Goal: Information Seeking & Learning: Learn about a topic

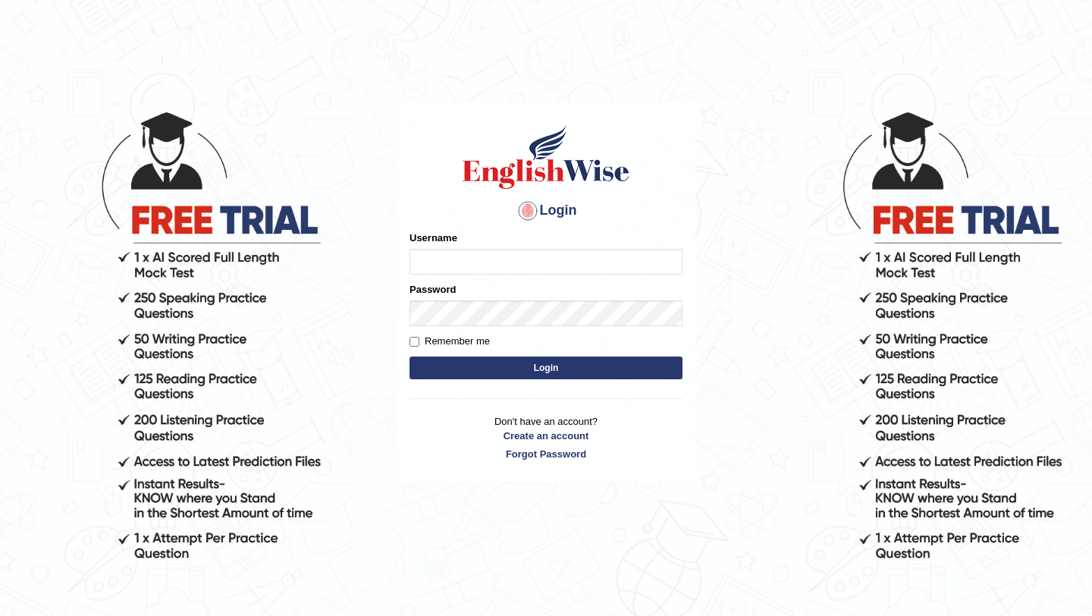
type input "NicolasD"
click at [633, 370] on button "Login" at bounding box center [545, 367] width 273 height 23
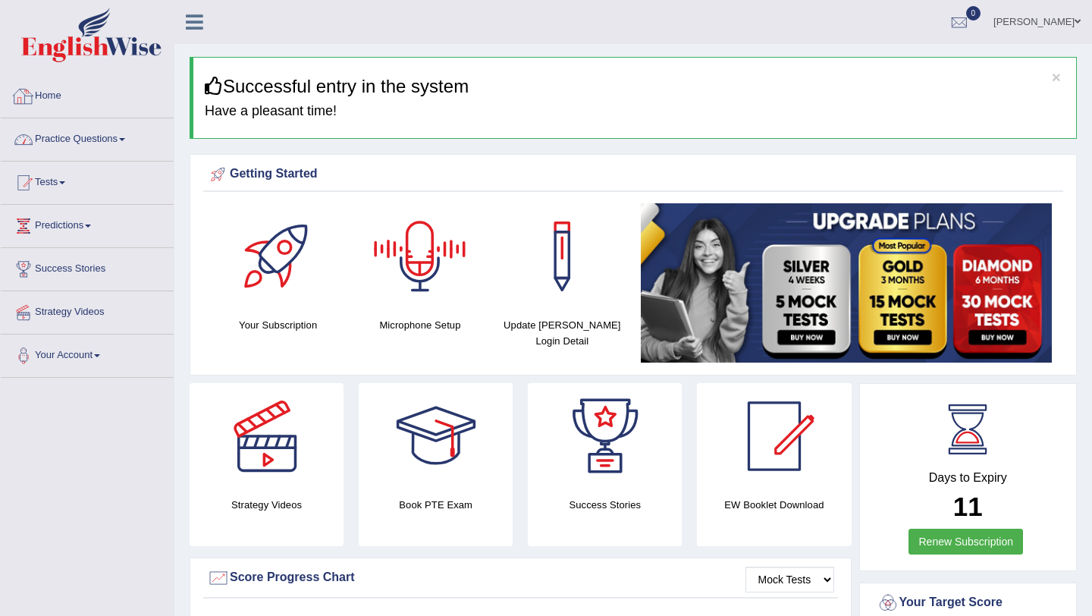
click at [105, 147] on link "Practice Questions" at bounding box center [87, 137] width 173 height 38
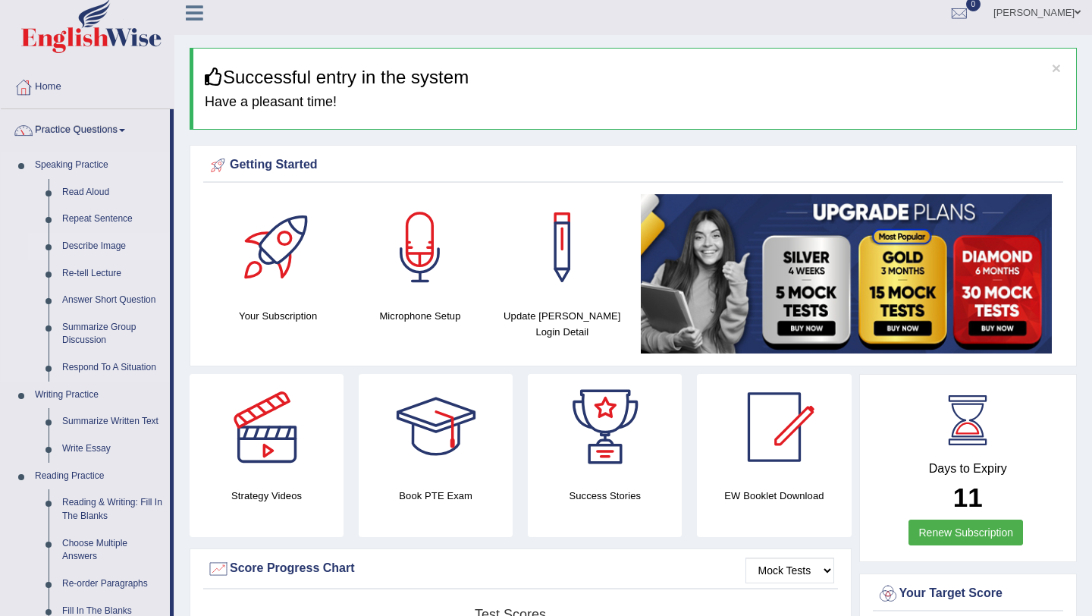
scroll to position [12, 0]
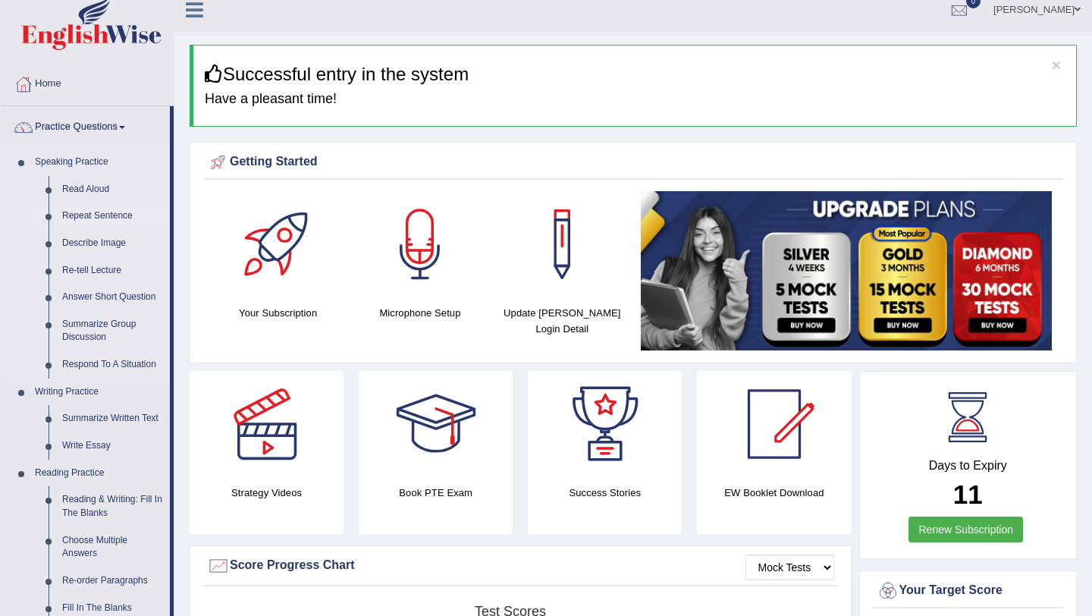
click at [94, 218] on link "Repeat Sentence" at bounding box center [112, 215] width 115 height 27
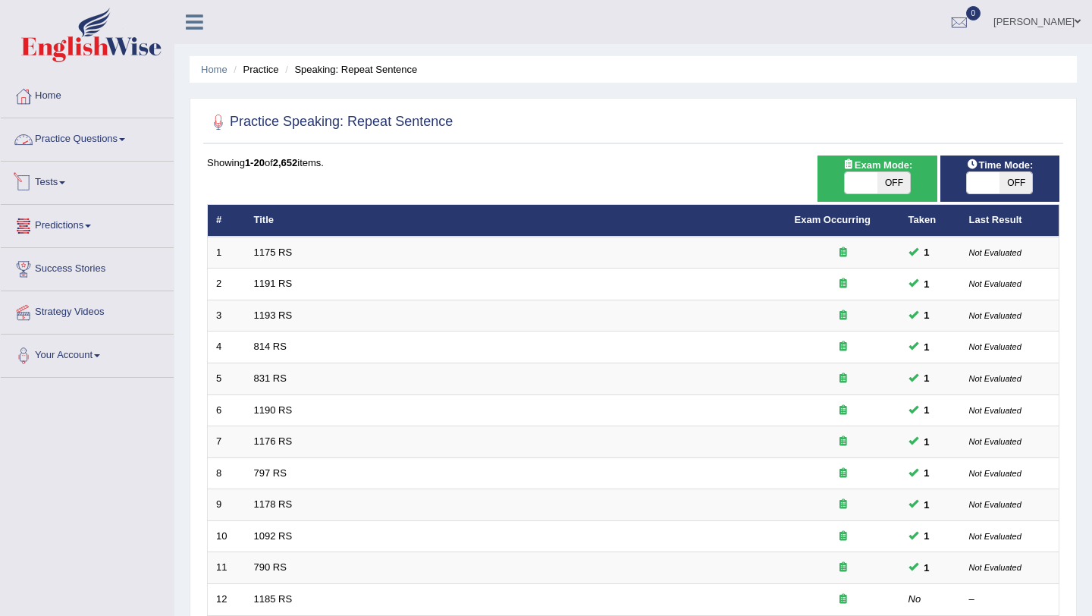
click at [83, 143] on link "Practice Questions" at bounding box center [87, 137] width 173 height 38
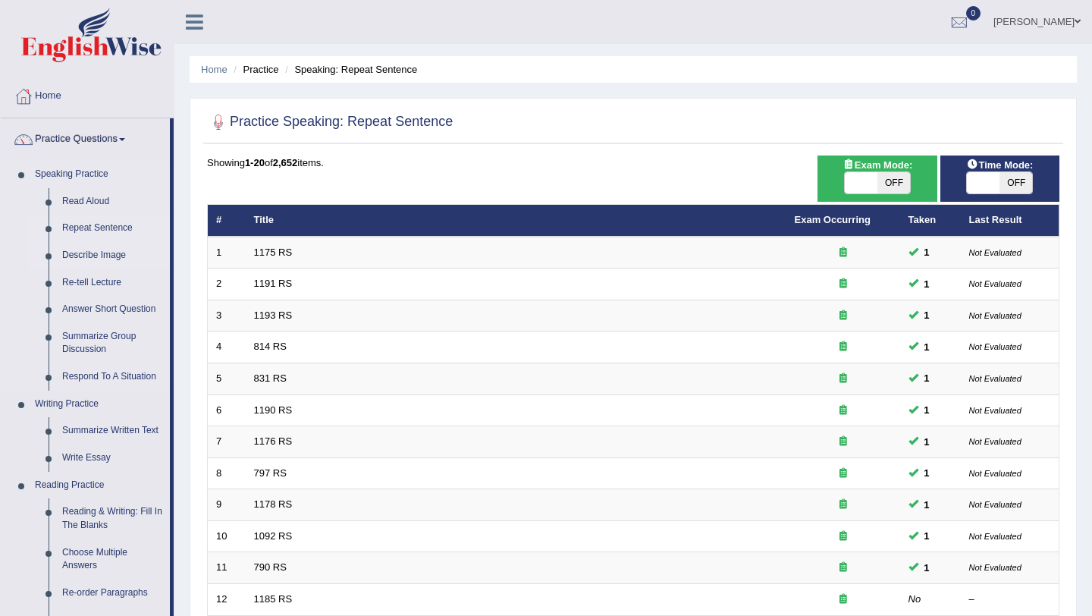
click at [108, 258] on link "Describe Image" at bounding box center [112, 255] width 115 height 27
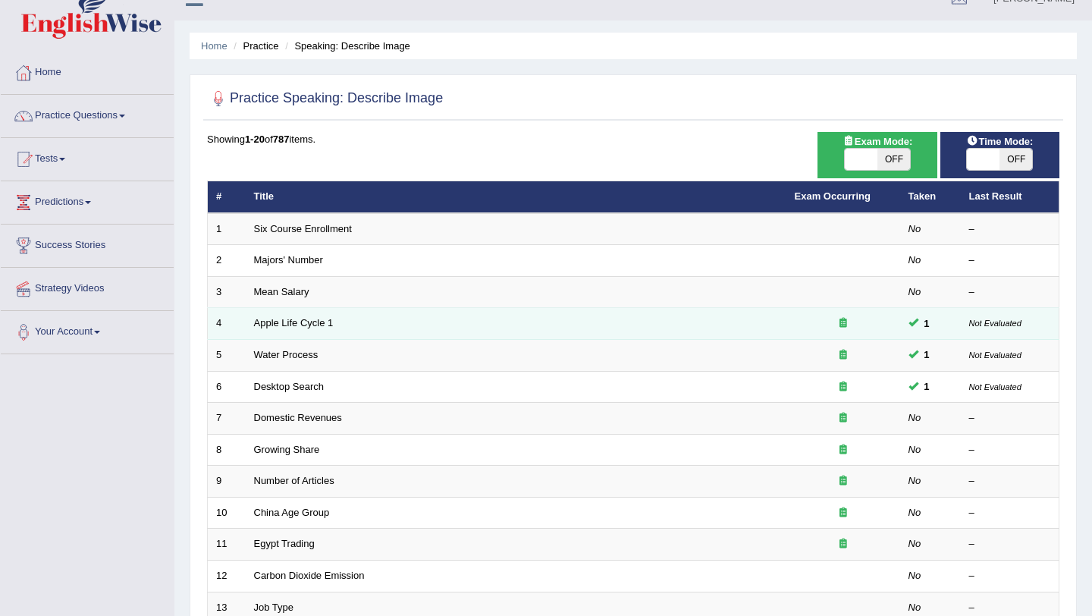
scroll to position [36, 0]
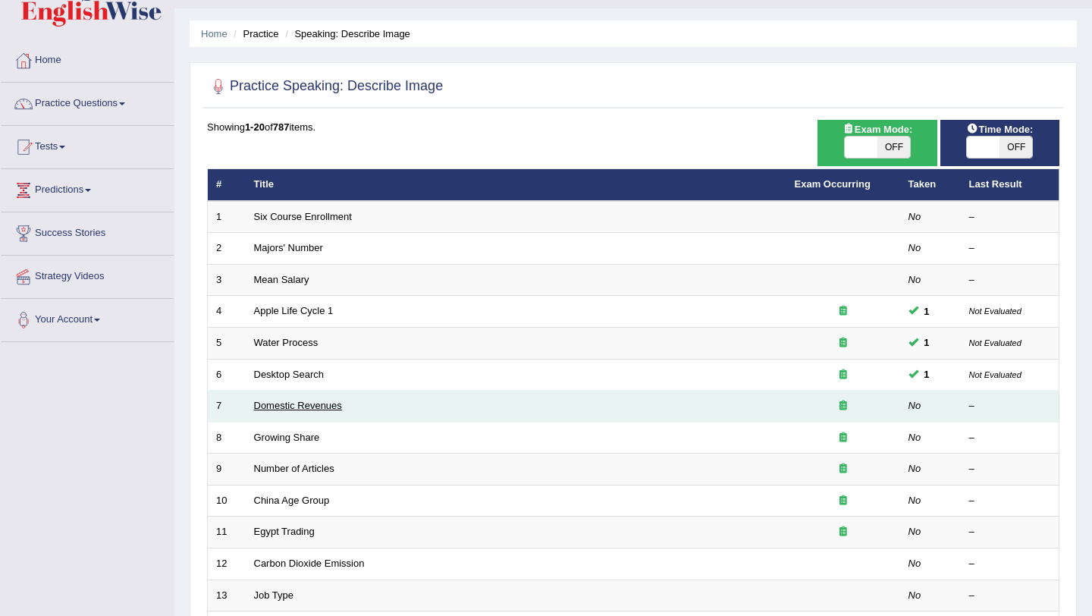
click at [306, 403] on link "Domestic Revenues" at bounding box center [298, 405] width 88 height 11
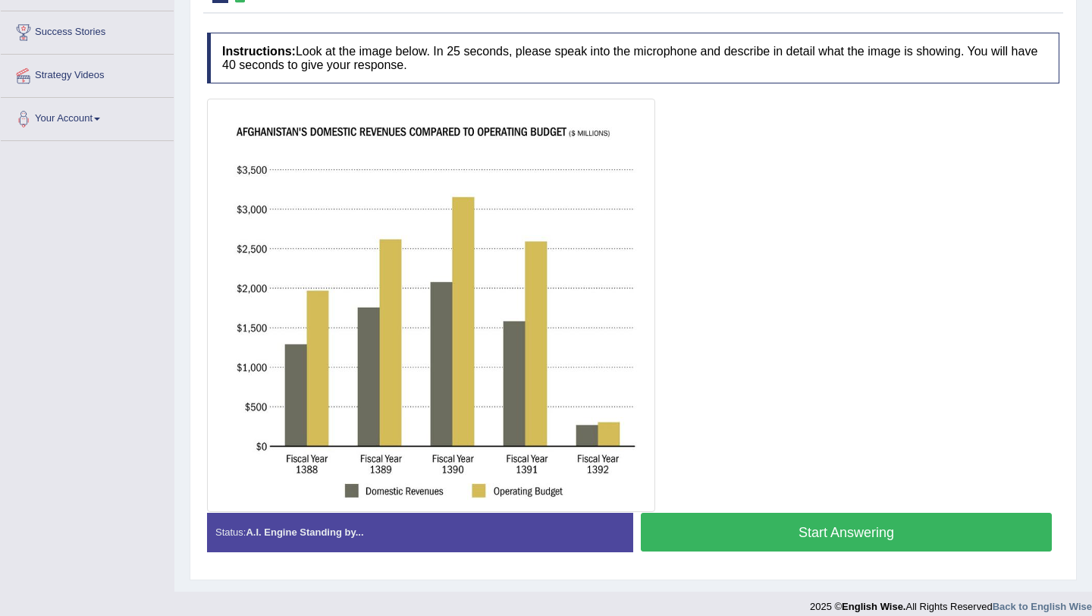
scroll to position [241, 0]
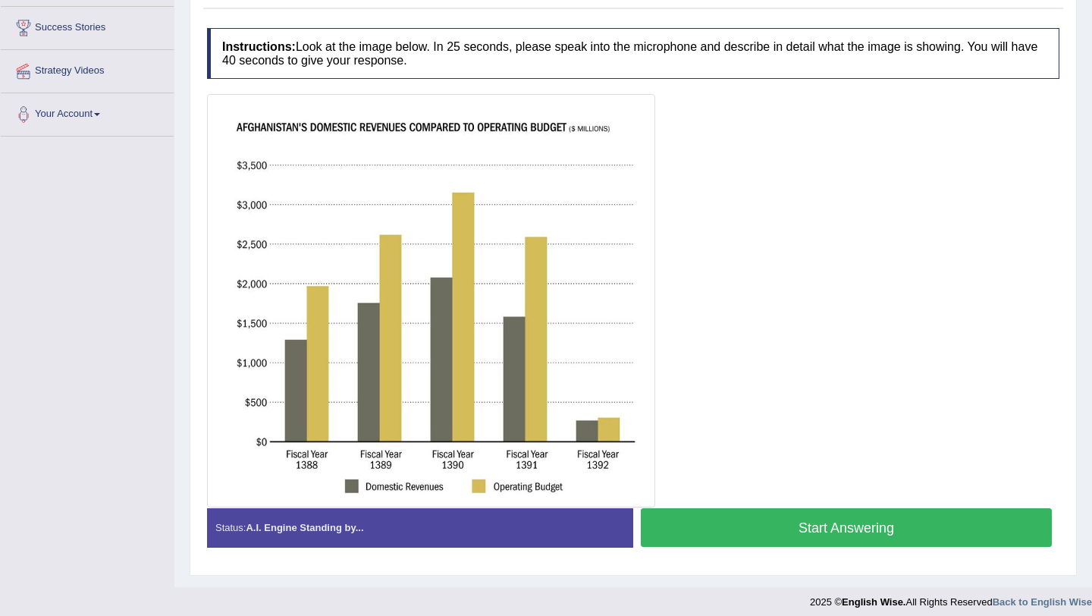
click at [780, 532] on button "Start Answering" at bounding box center [846, 527] width 411 height 39
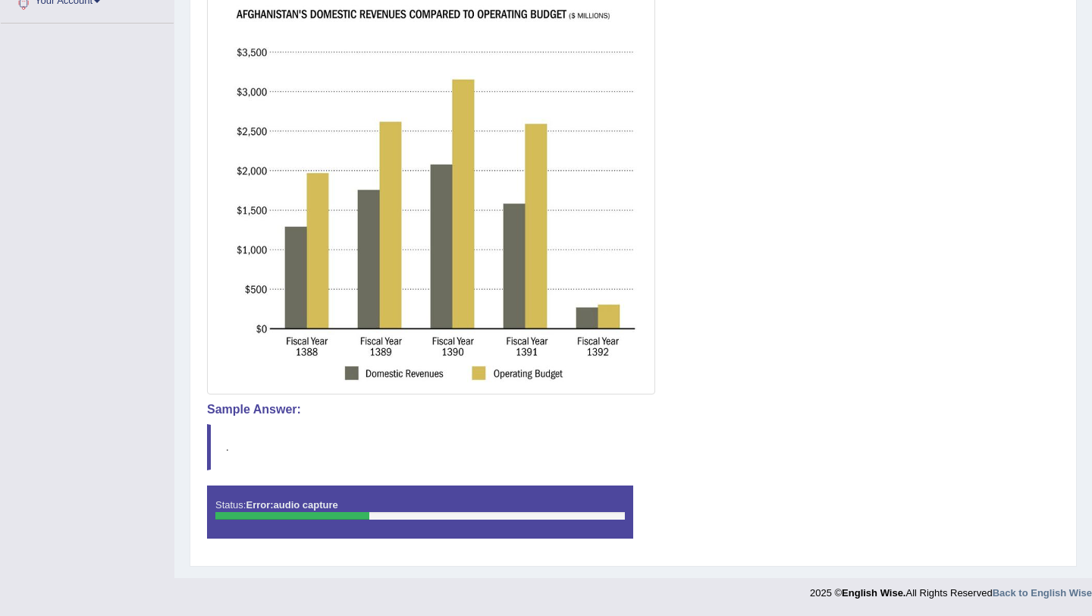
scroll to position [0, 0]
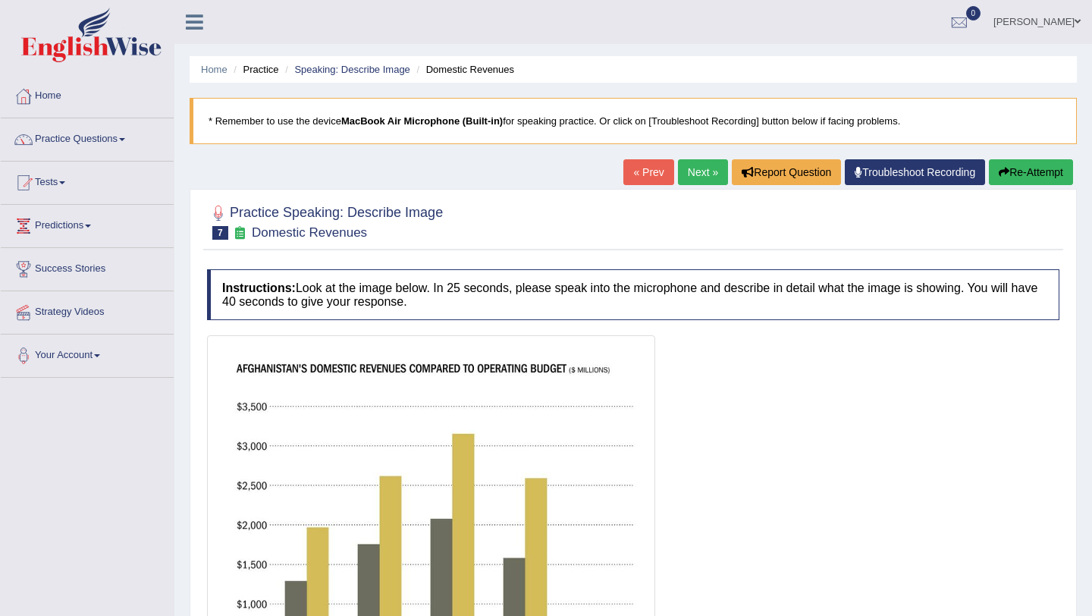
click at [1034, 170] on button "Re-Attempt" at bounding box center [1031, 172] width 84 height 26
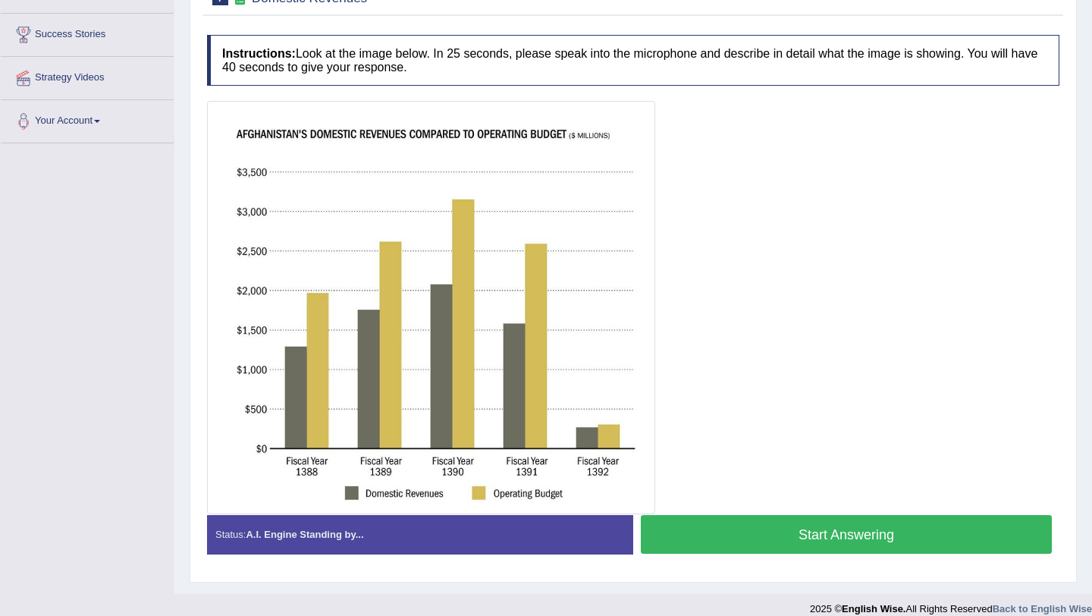
scroll to position [250, 0]
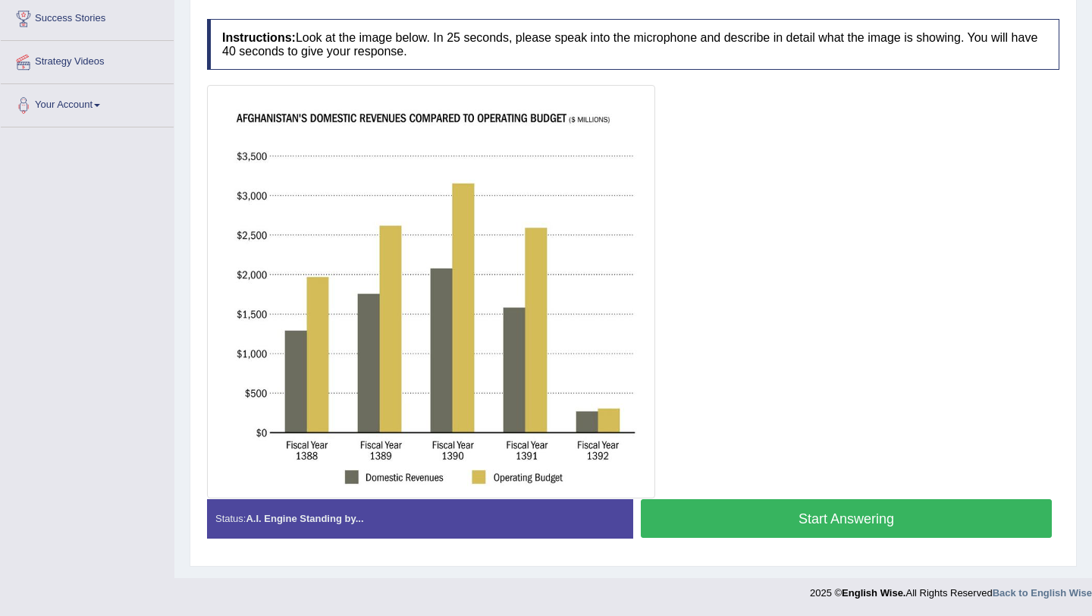
click at [748, 482] on div at bounding box center [633, 291] width 852 height 413
click at [771, 507] on button "Start Answering" at bounding box center [846, 518] width 411 height 39
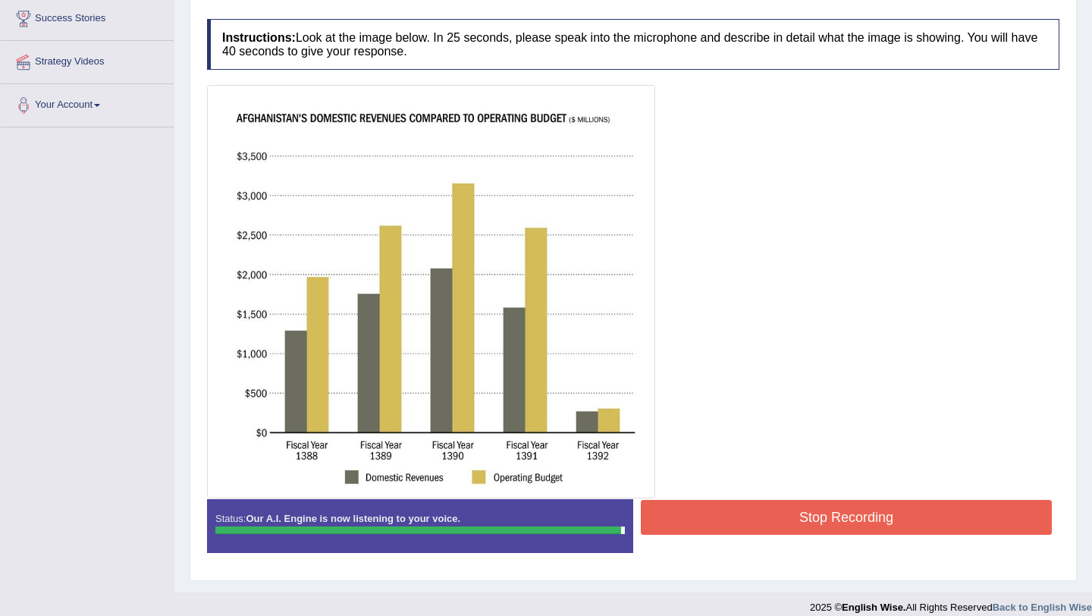
click at [789, 510] on button "Stop Recording" at bounding box center [846, 517] width 411 height 35
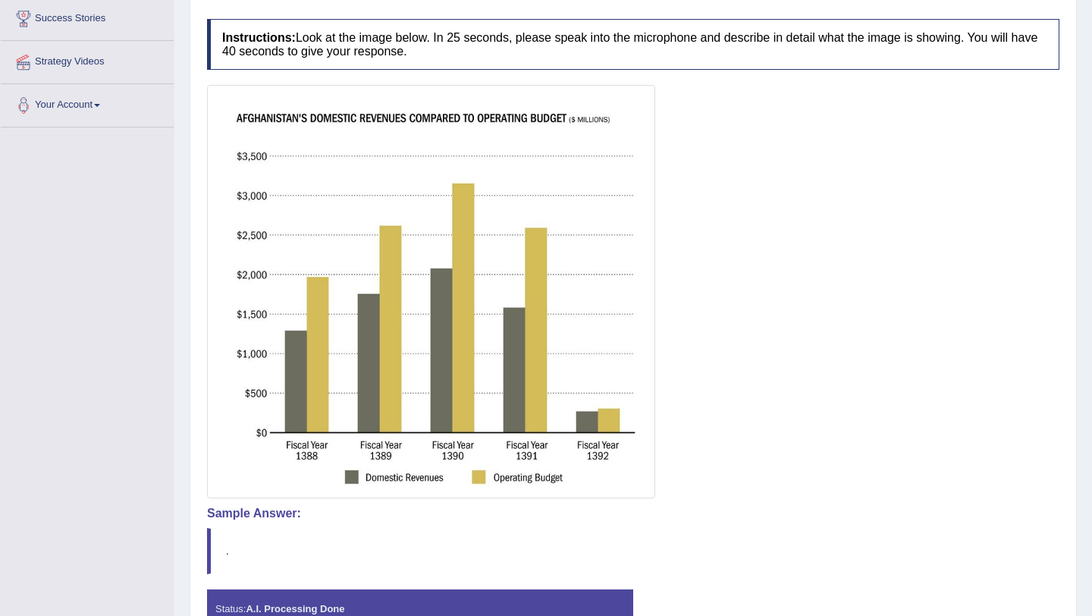
drag, startPoint x: 723, startPoint y: 554, endPoint x: 723, endPoint y: 564, distance: 10.6
click at [723, 366] on body "Toggle navigation Home Practice Questions Speaking Practice Read Aloud Repeat S…" at bounding box center [546, 58] width 1092 height 616
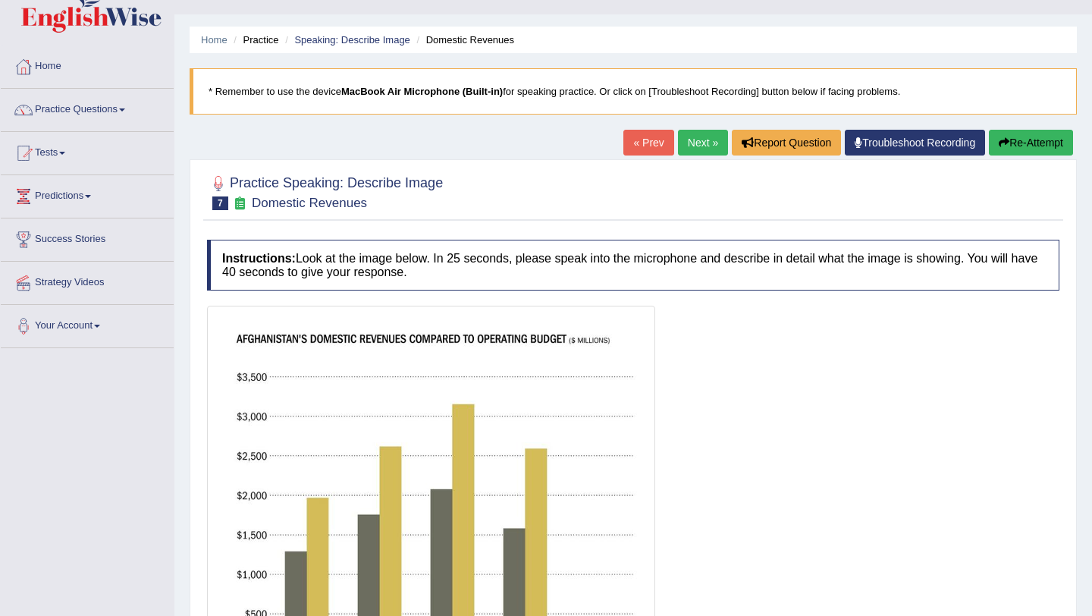
scroll to position [0, 0]
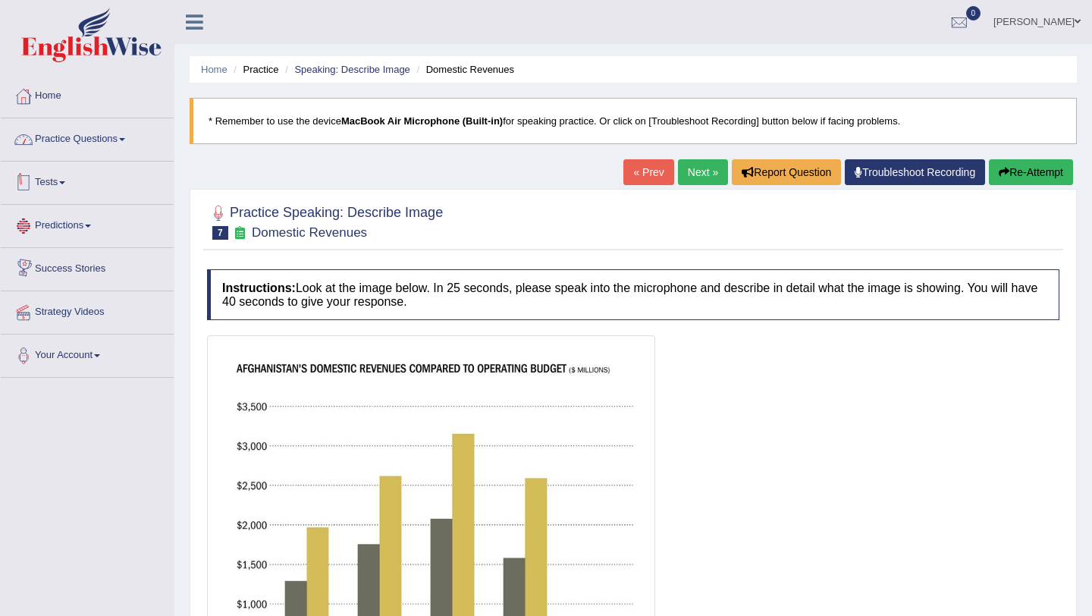
click at [97, 142] on link "Practice Questions" at bounding box center [87, 137] width 173 height 38
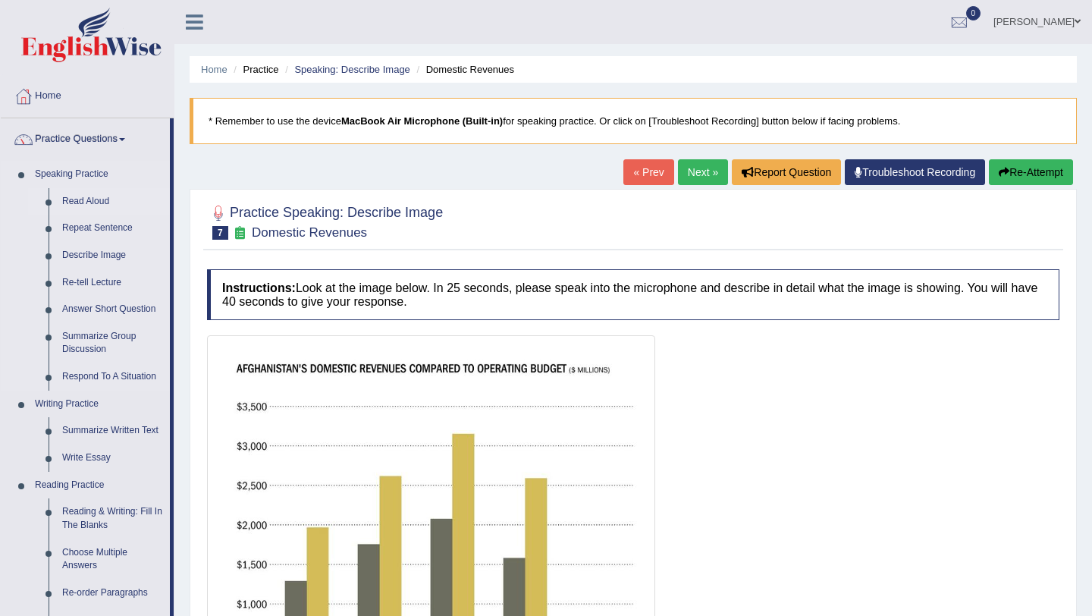
click at [89, 206] on link "Read Aloud" at bounding box center [112, 201] width 115 height 27
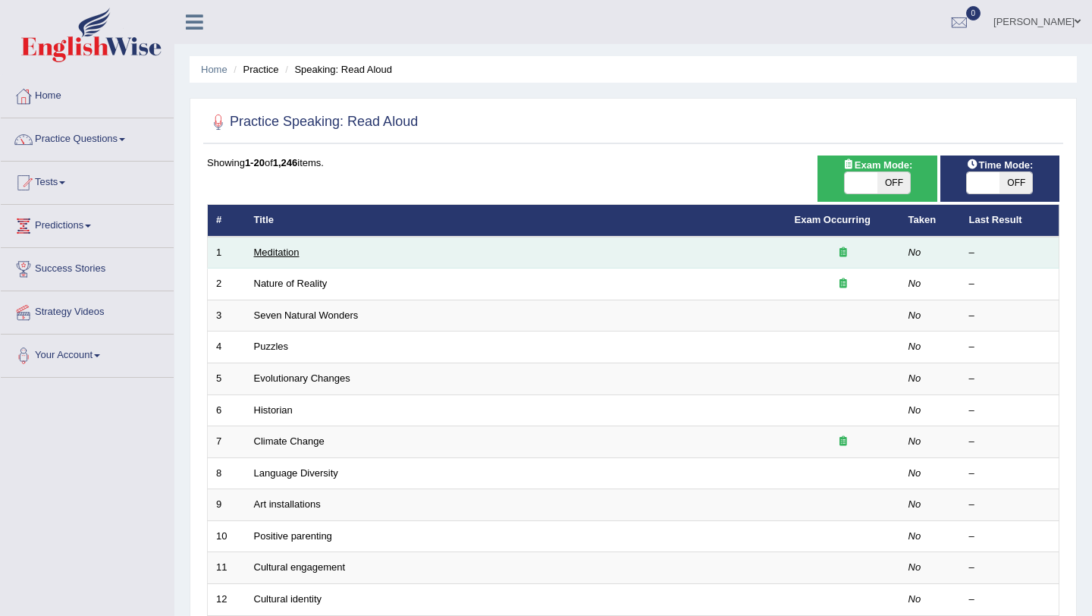
click at [294, 256] on link "Meditation" at bounding box center [276, 251] width 45 height 11
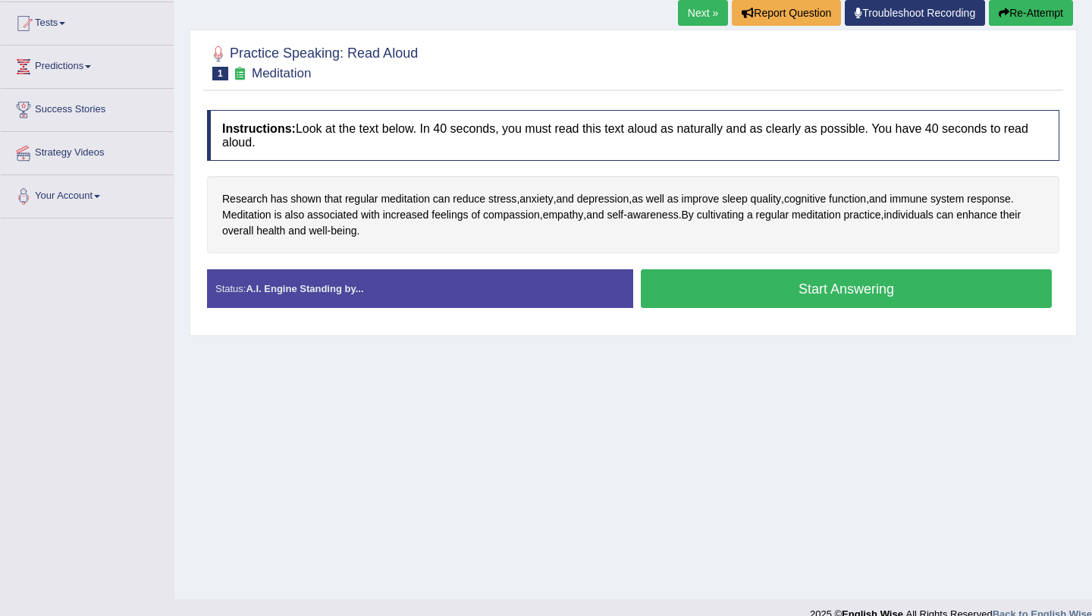
scroll to position [162, 0]
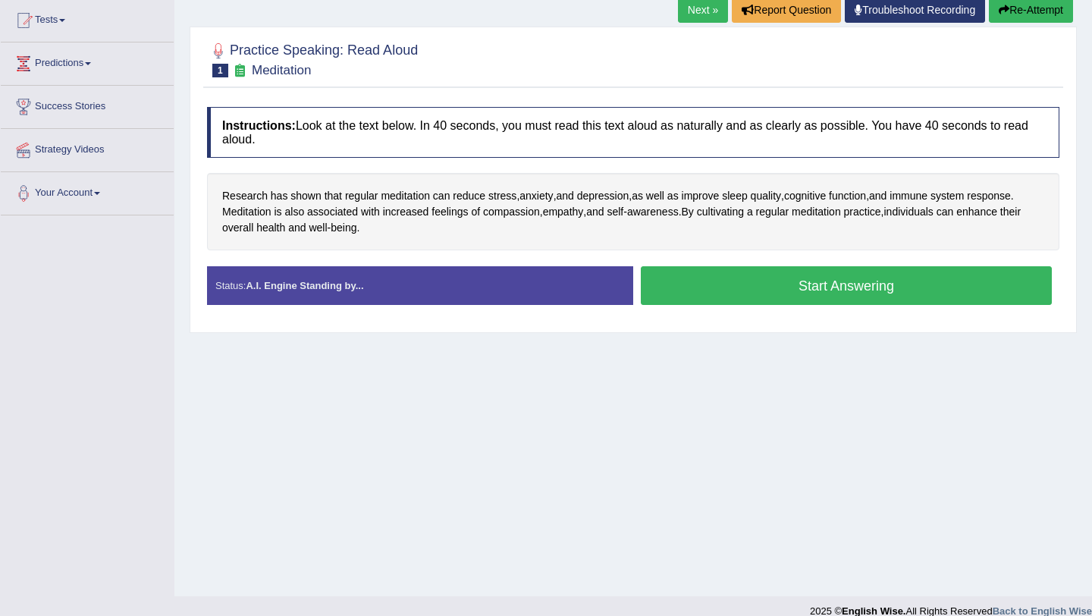
click at [761, 284] on button "Start Answering" at bounding box center [846, 285] width 411 height 39
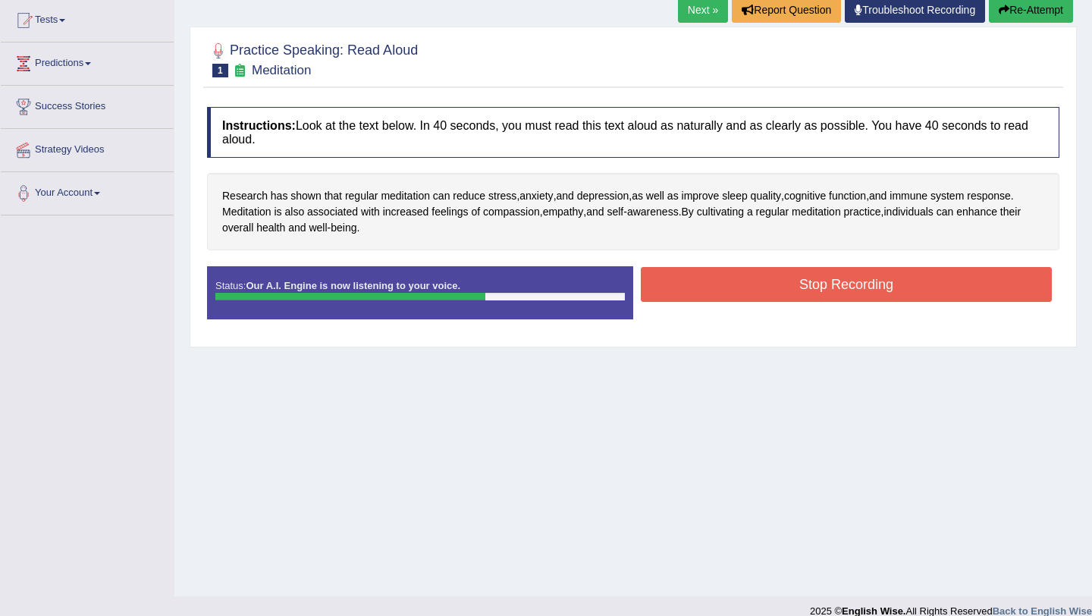
click at [795, 278] on button "Stop Recording" at bounding box center [846, 284] width 411 height 35
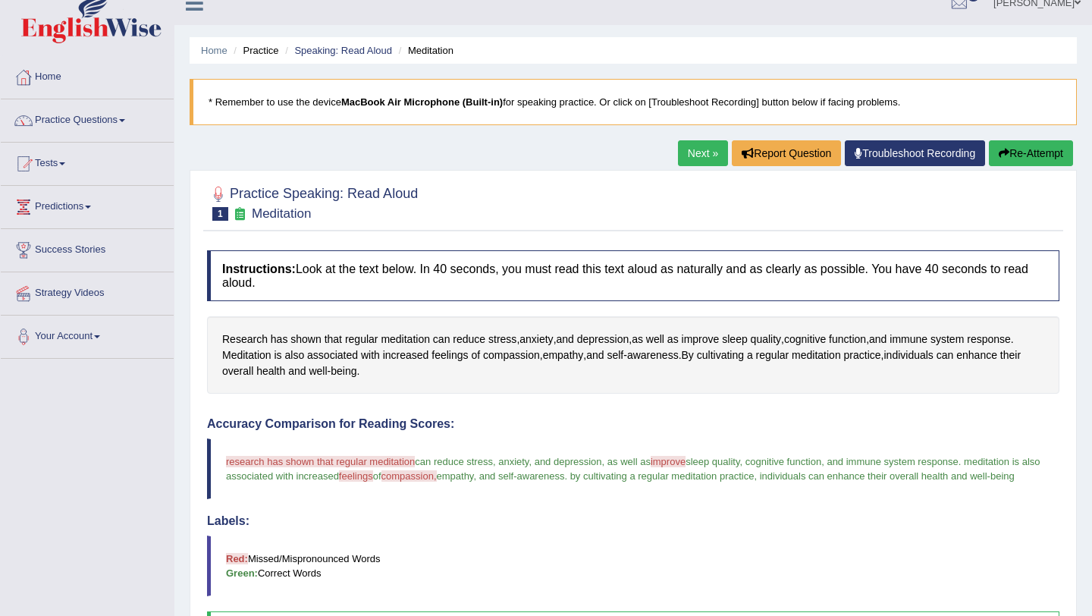
scroll to position [0, 0]
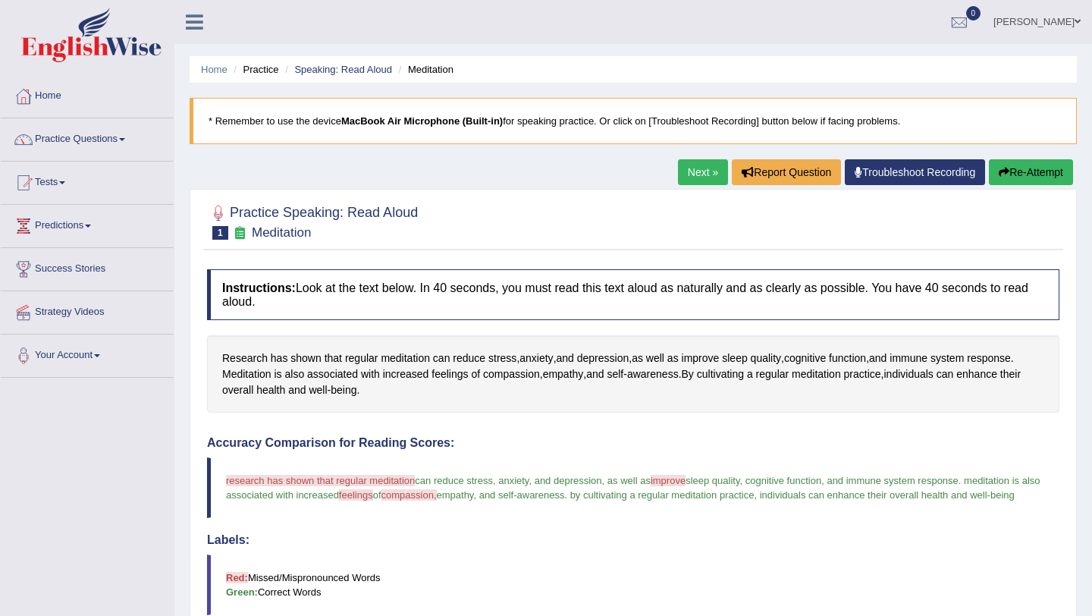
click at [689, 167] on link "Next »" at bounding box center [703, 172] width 50 height 26
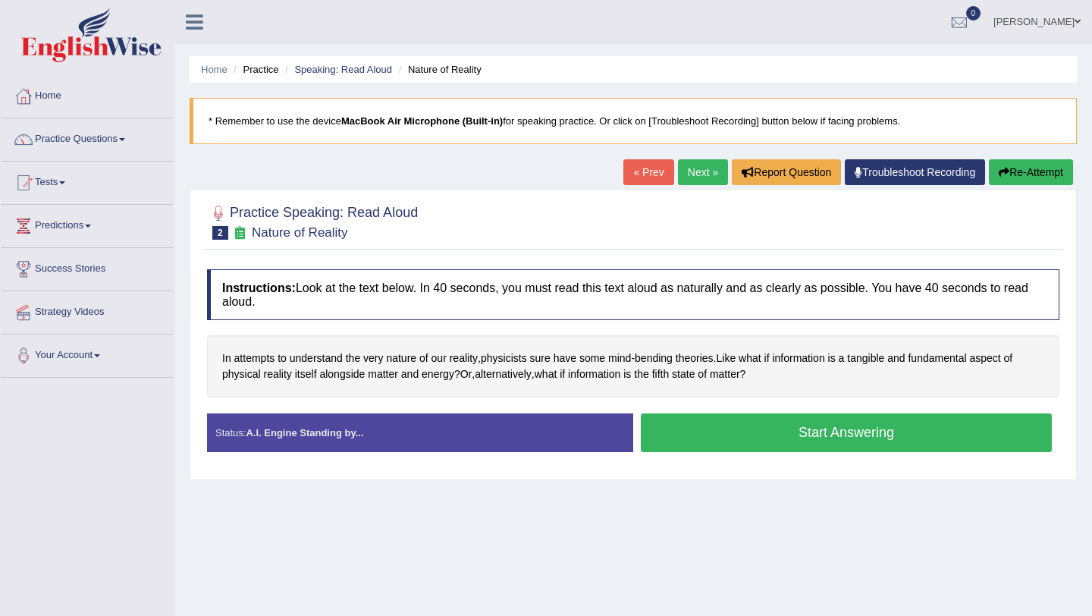
click at [733, 436] on button "Start Answering" at bounding box center [846, 432] width 411 height 39
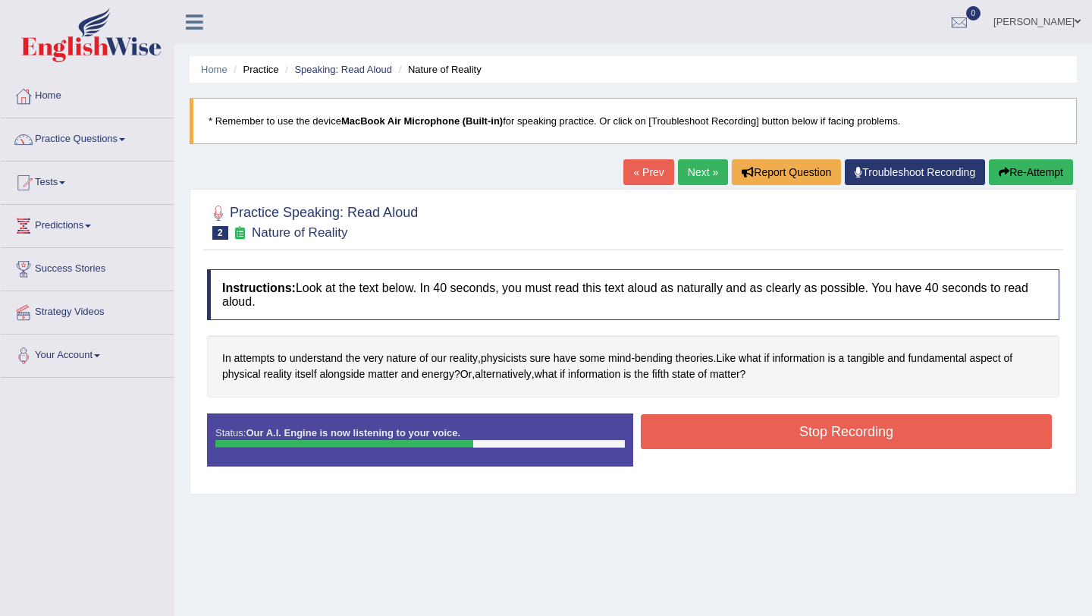
click at [768, 435] on button "Stop Recording" at bounding box center [846, 431] width 411 height 35
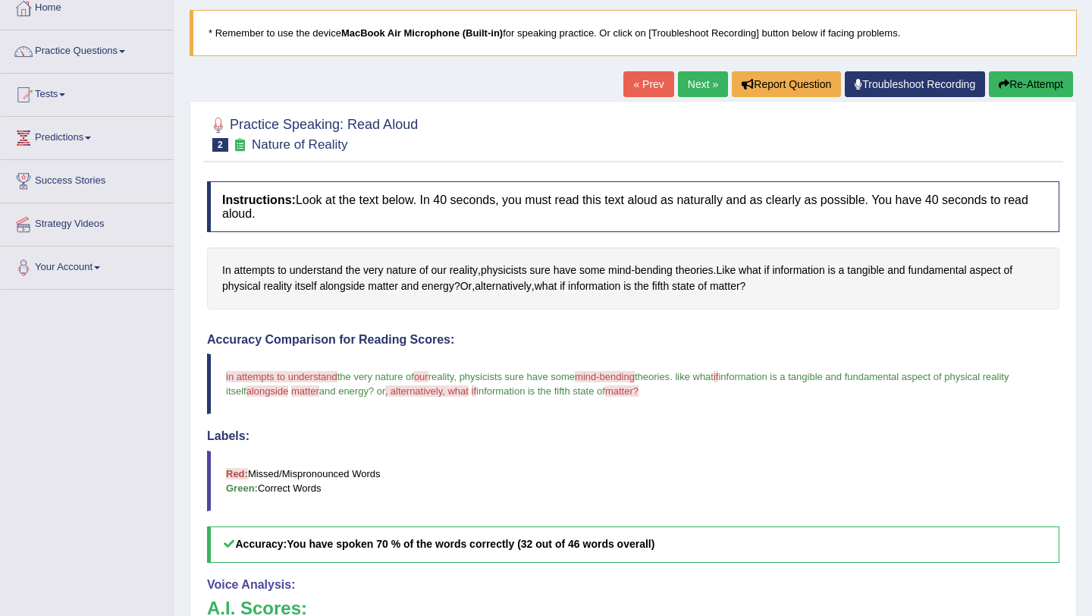
scroll to position [87, 0]
click at [1037, 64] on div "Home Practice Speaking: Read Aloud Nature of Reality * Remember to use the devi…" at bounding box center [633, 397] width 918 height 968
click at [699, 86] on link "Next »" at bounding box center [703, 85] width 50 height 26
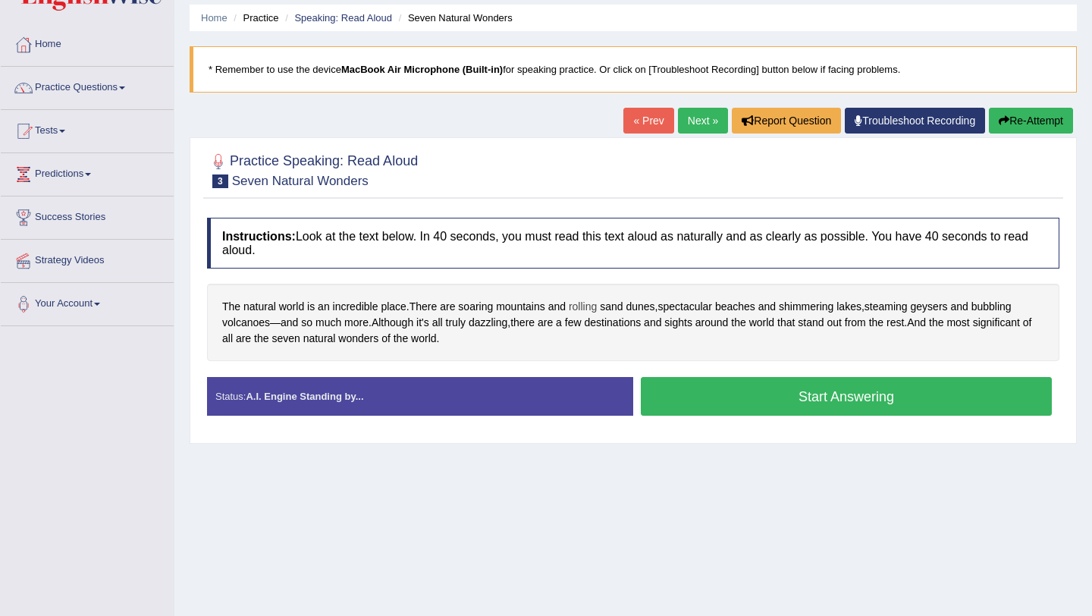
scroll to position [53, 0]
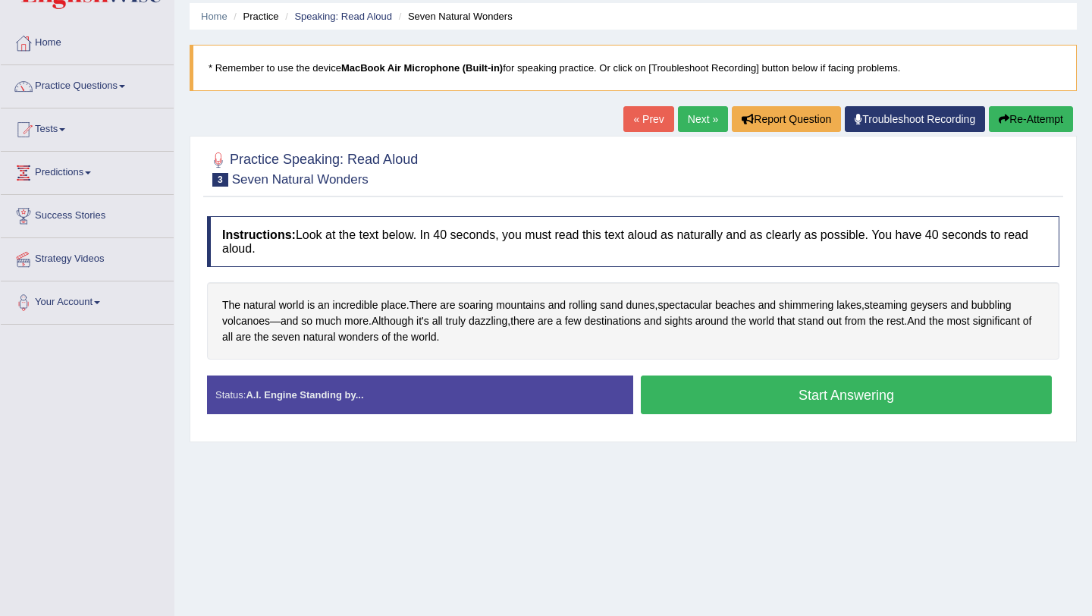
click at [816, 394] on button "Start Answering" at bounding box center [846, 394] width 411 height 39
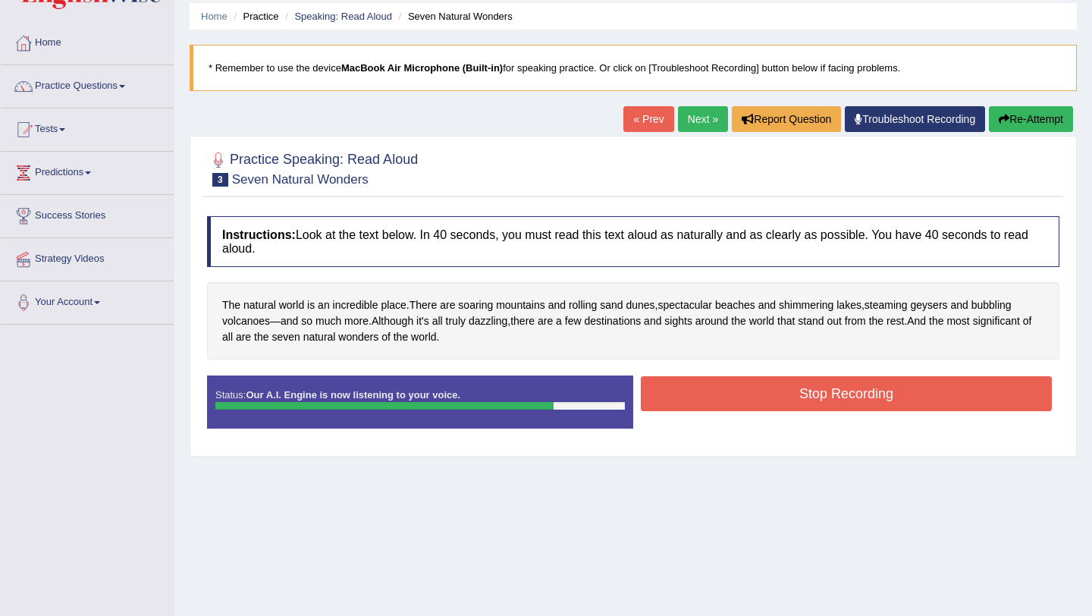
click at [749, 388] on button "Stop Recording" at bounding box center [846, 393] width 411 height 35
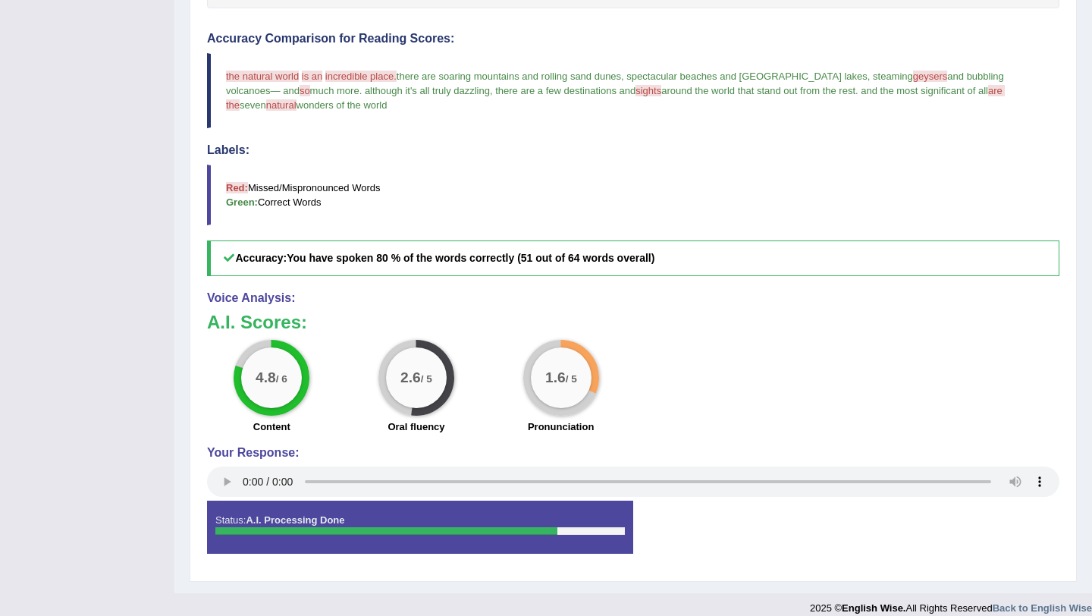
scroll to position [420, 0]
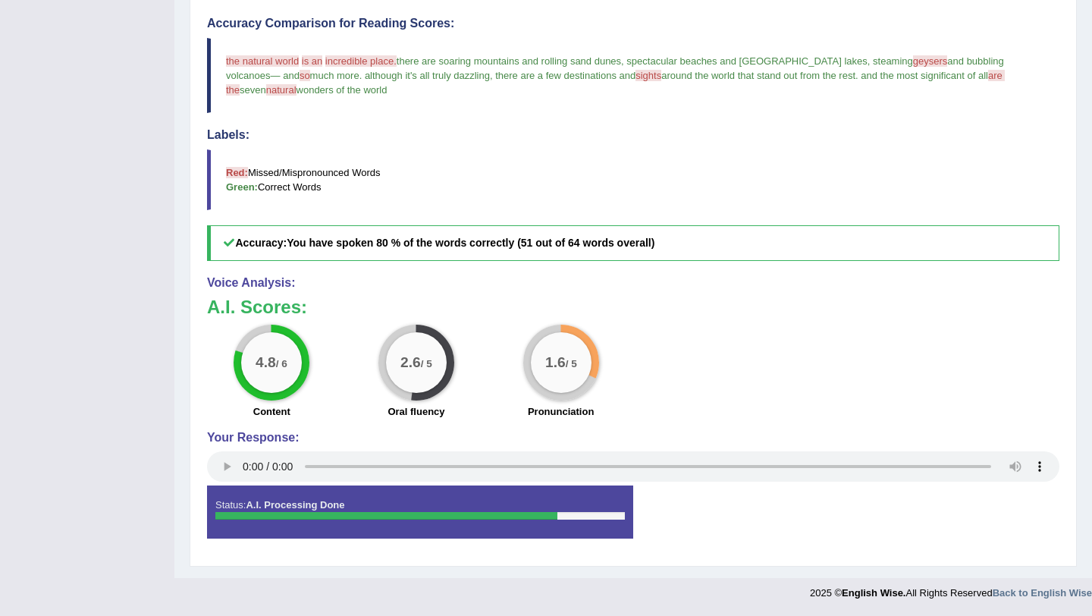
click at [577, 374] on div "1.6 / 5" at bounding box center [561, 362] width 61 height 61
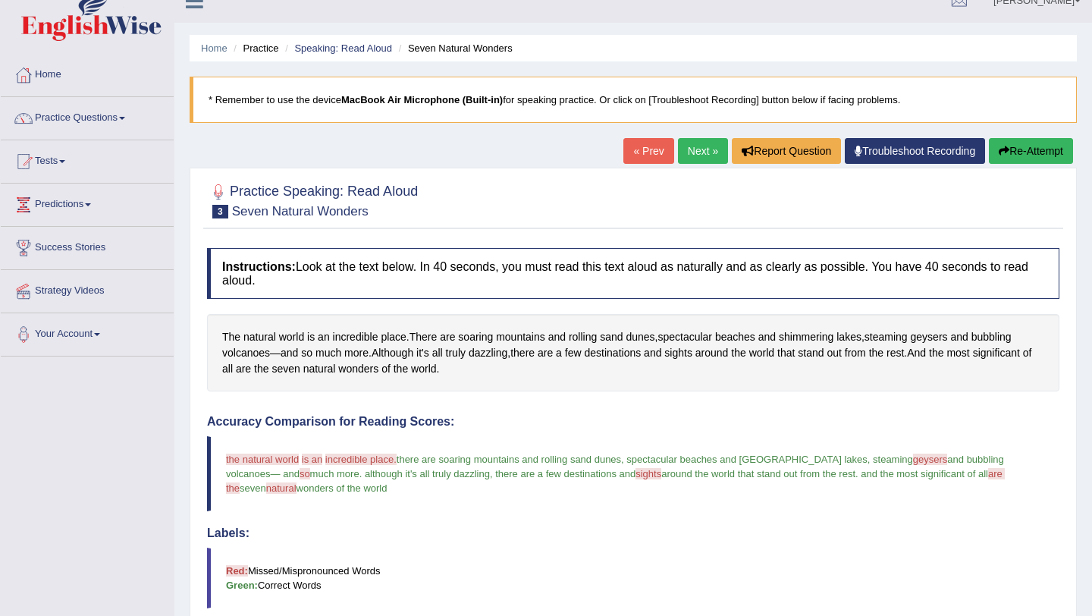
scroll to position [2, 0]
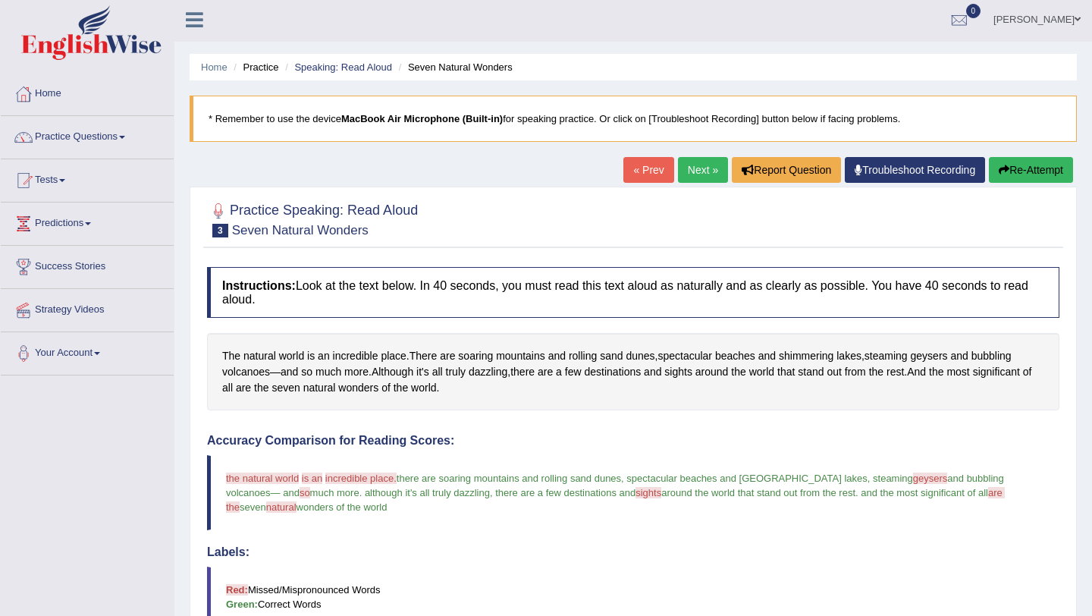
click at [691, 176] on link "Next »" at bounding box center [703, 170] width 50 height 26
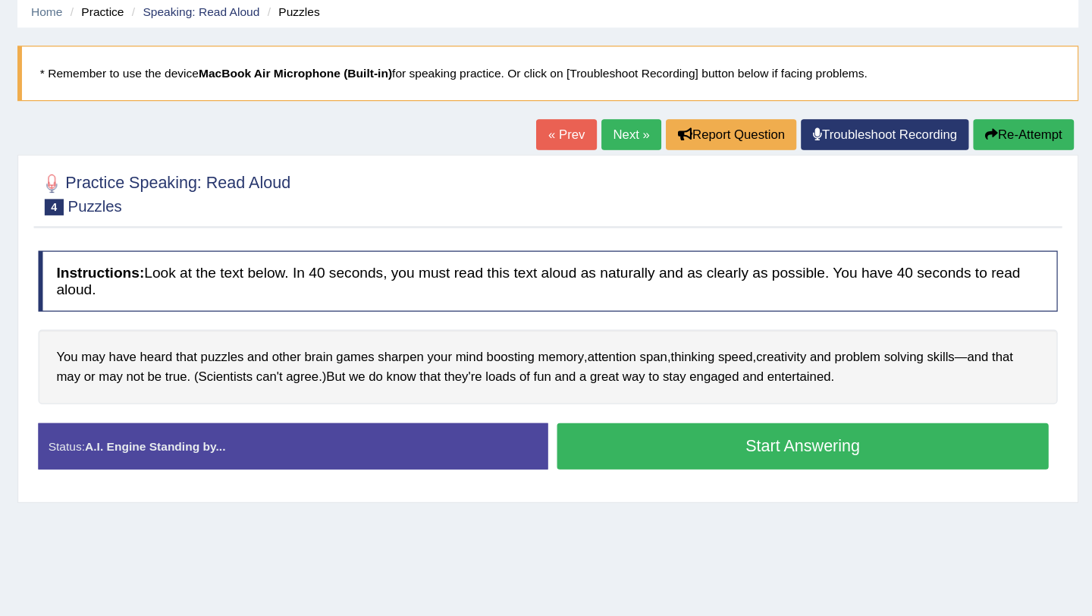
click at [851, 436] on button "Start Answering" at bounding box center [846, 432] width 411 height 39
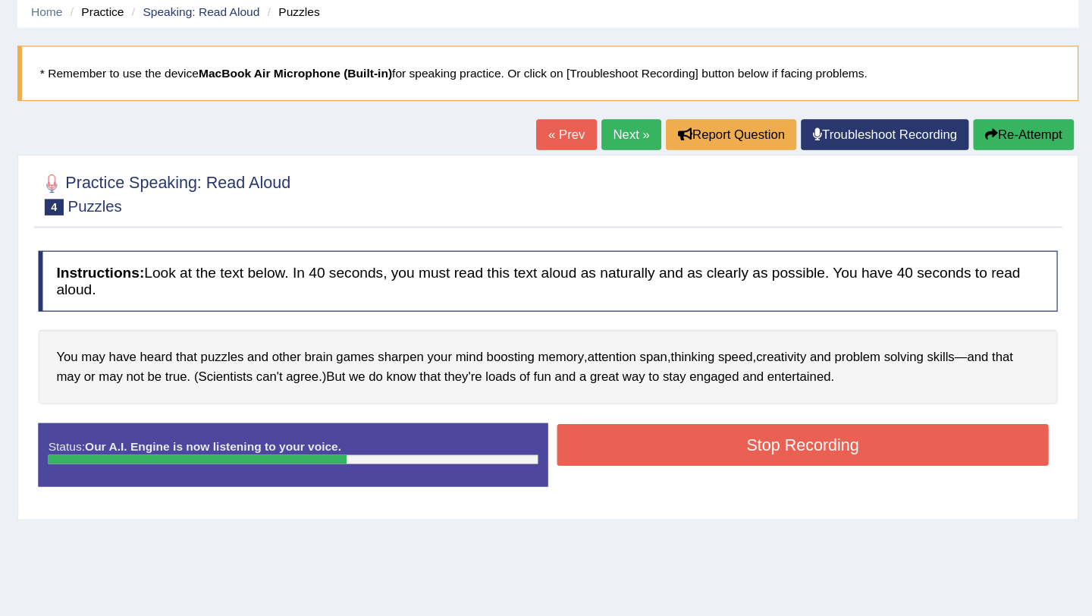
click at [811, 432] on button "Stop Recording" at bounding box center [846, 431] width 411 height 35
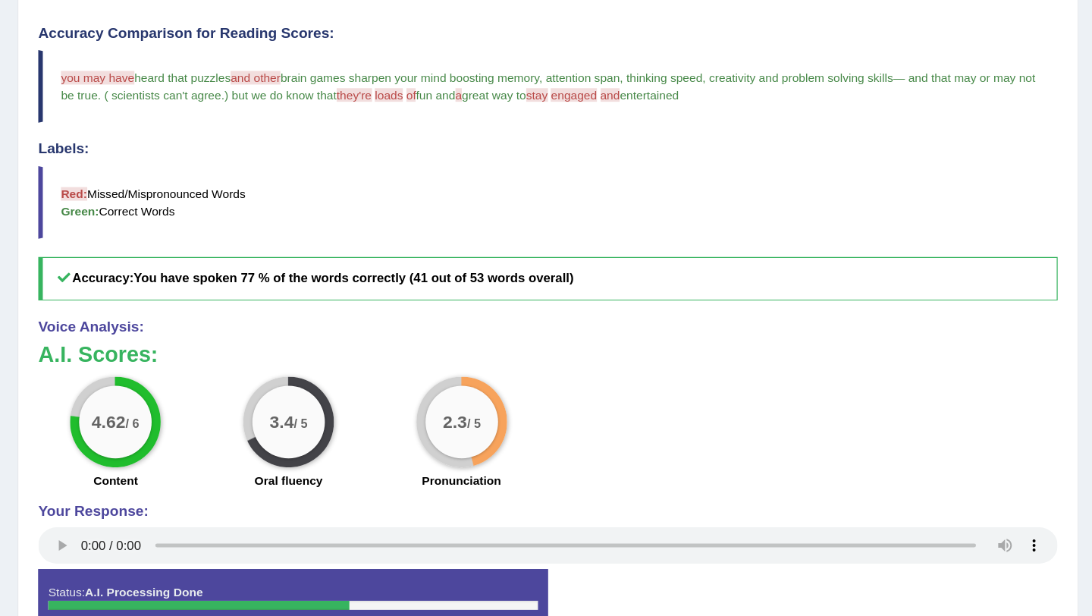
scroll to position [306, 0]
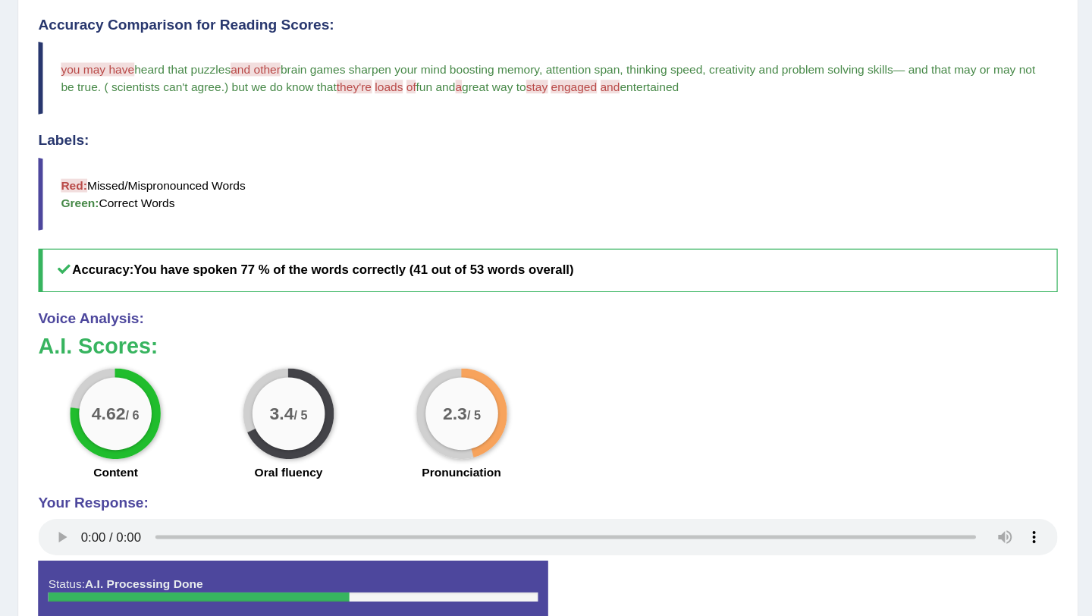
click at [516, 454] on div "2.3 / 5 Pronunciation" at bounding box center [560, 458] width 145 height 98
click at [559, 454] on div "2.3 / 5" at bounding box center [561, 446] width 61 height 61
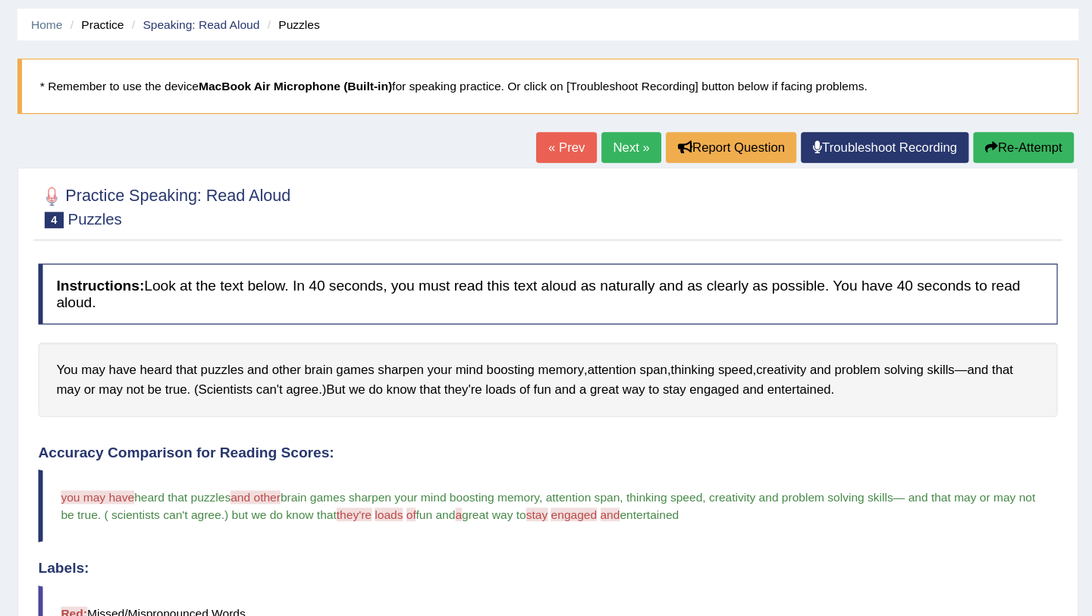
scroll to position [0, 0]
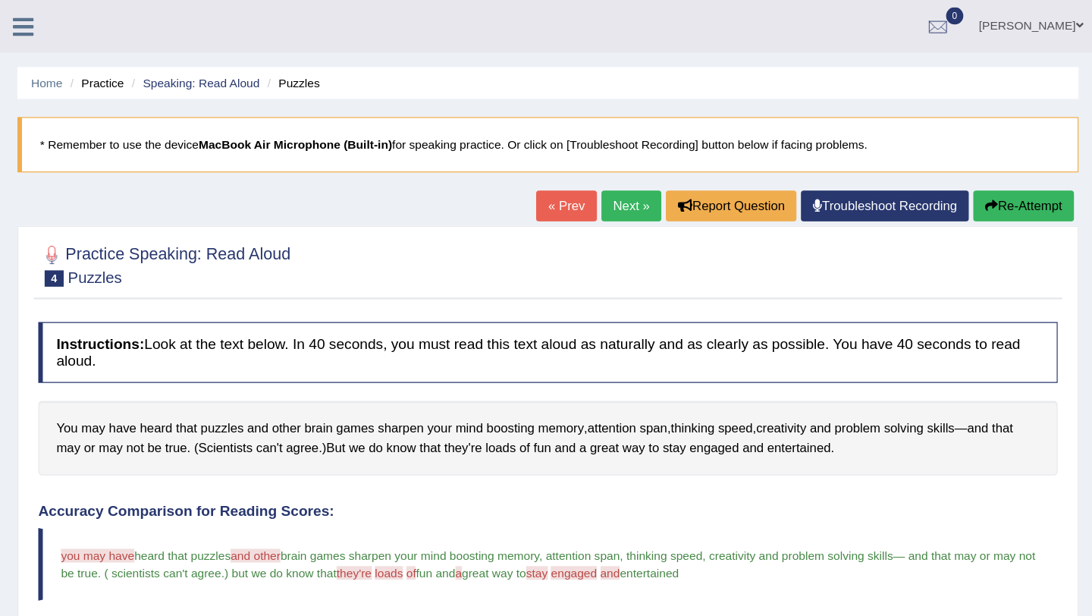
click at [696, 178] on link "Next »" at bounding box center [703, 172] width 50 height 26
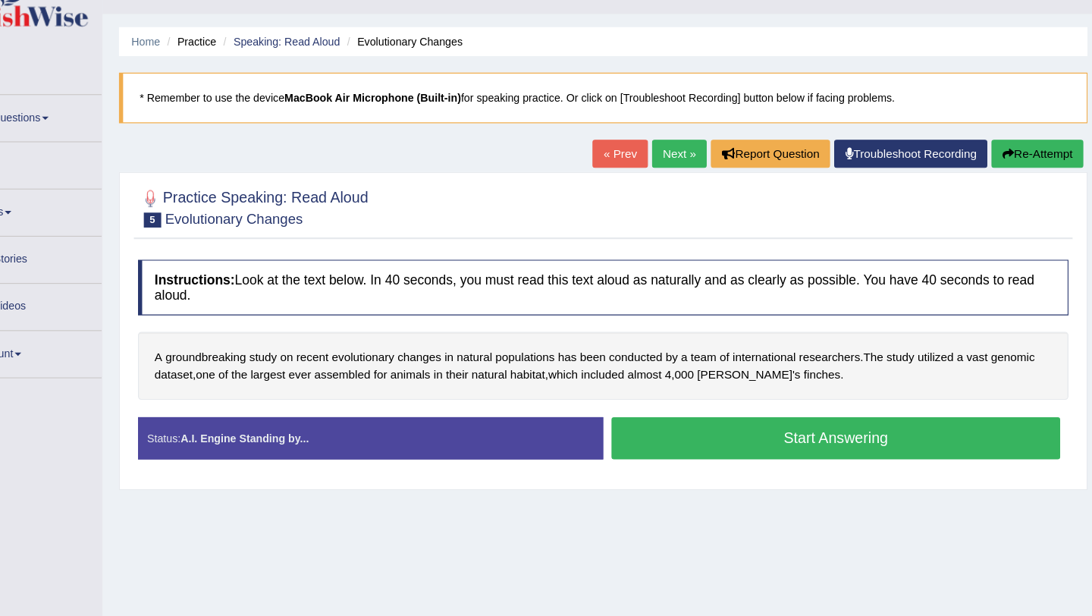
click at [744, 426] on button "Start Answering" at bounding box center [846, 432] width 411 height 39
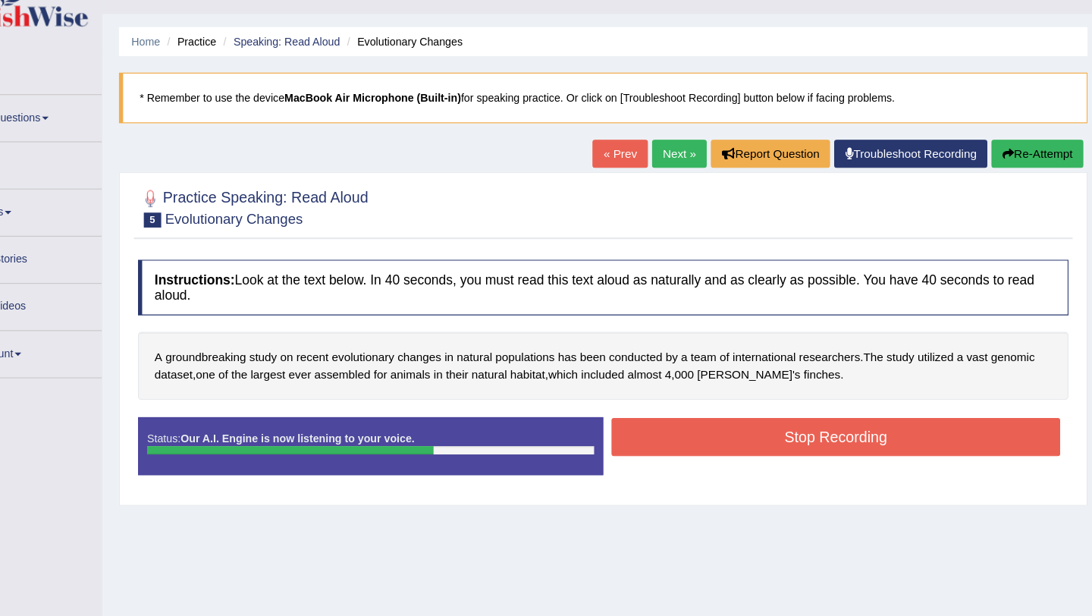
click at [784, 428] on button "Stop Recording" at bounding box center [846, 431] width 411 height 35
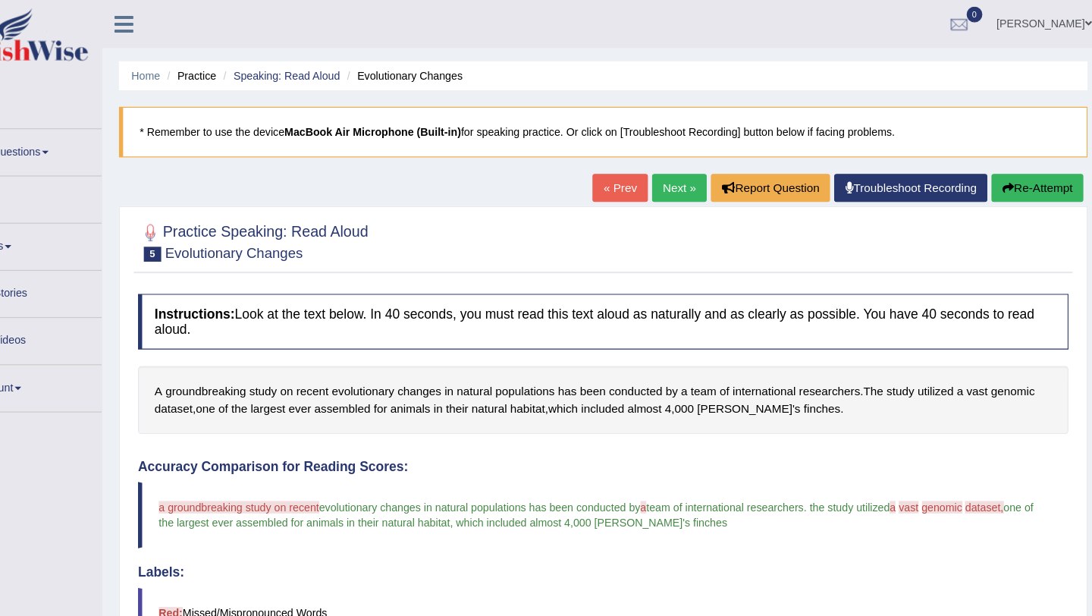
click at [682, 169] on link "Next »" at bounding box center [703, 172] width 50 height 26
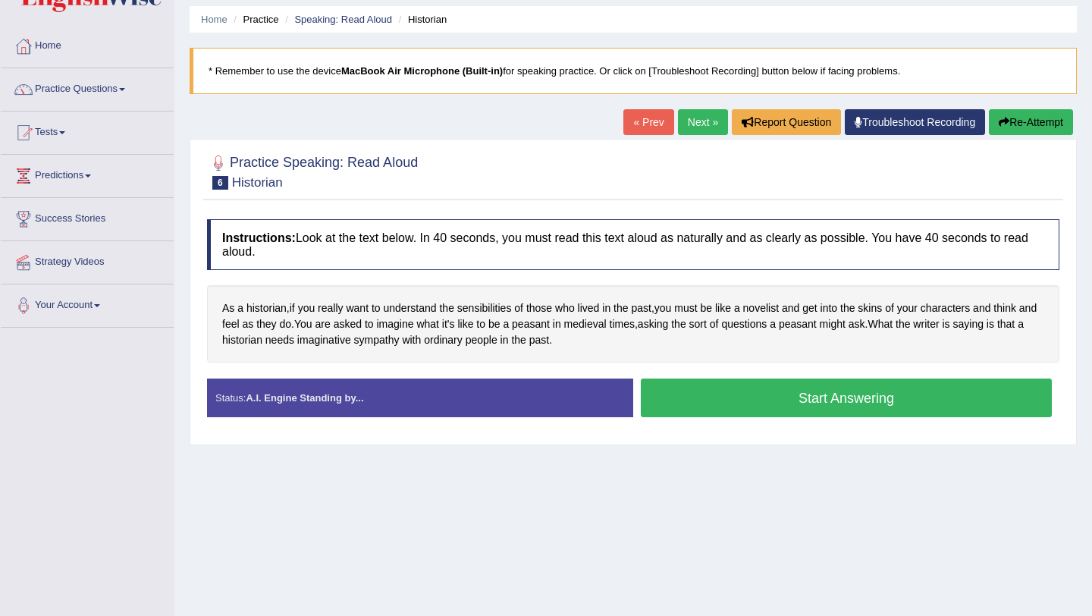
scroll to position [52, 0]
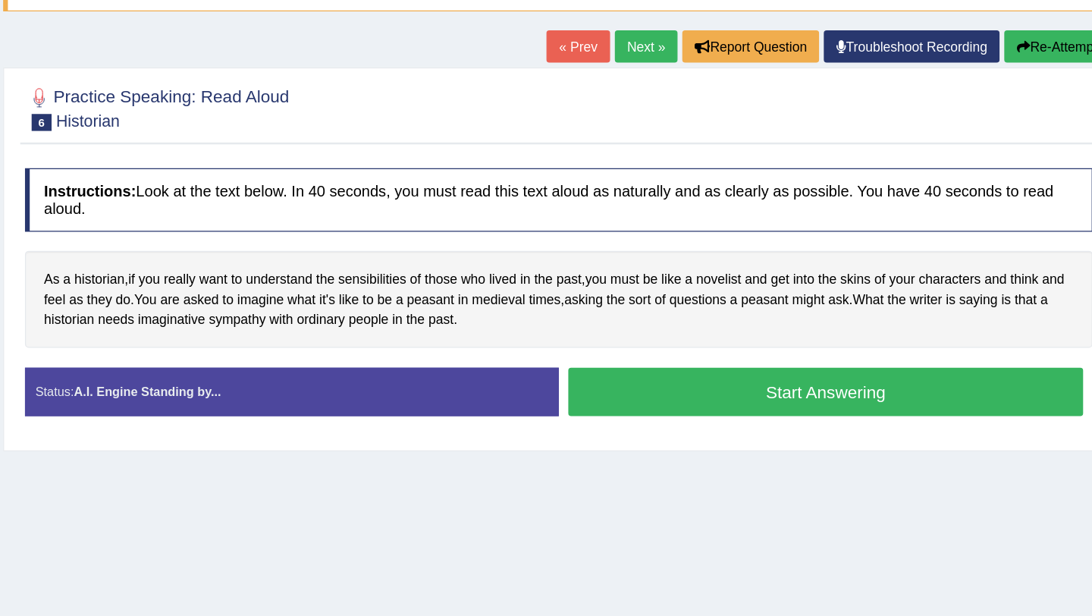
click at [748, 391] on button "Start Answering" at bounding box center [846, 395] width 411 height 39
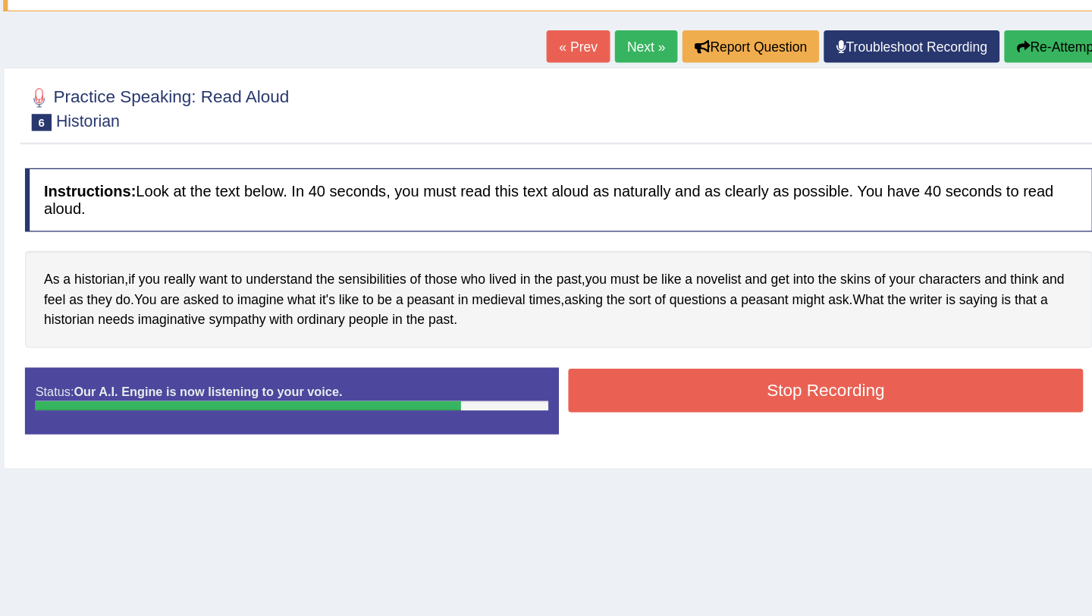
click at [722, 388] on button "Stop Recording" at bounding box center [846, 394] width 411 height 35
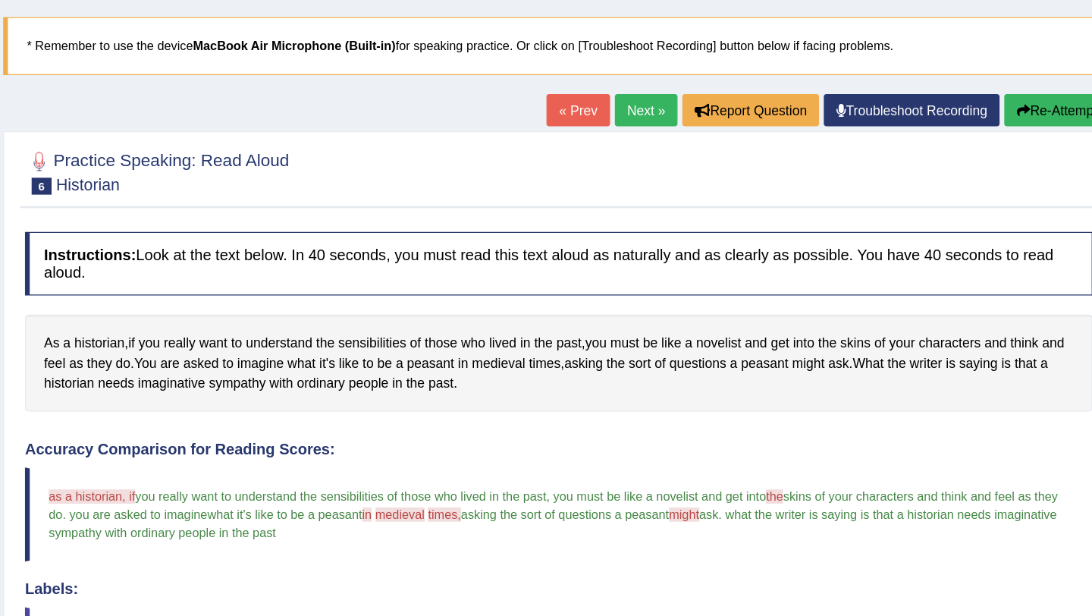
scroll to position [0, 0]
